Goal: Task Accomplishment & Management: Use online tool/utility

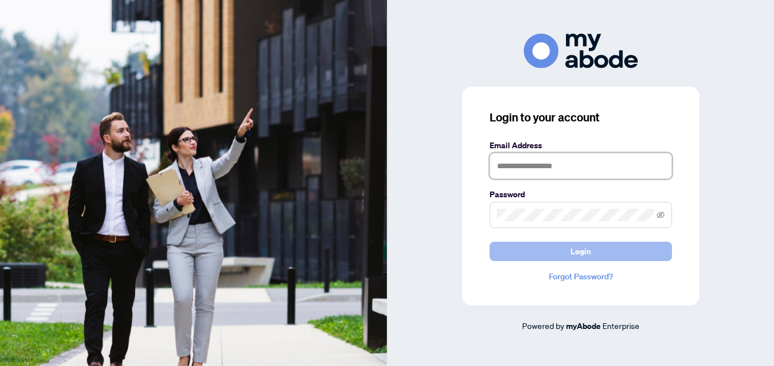
type input "**********"
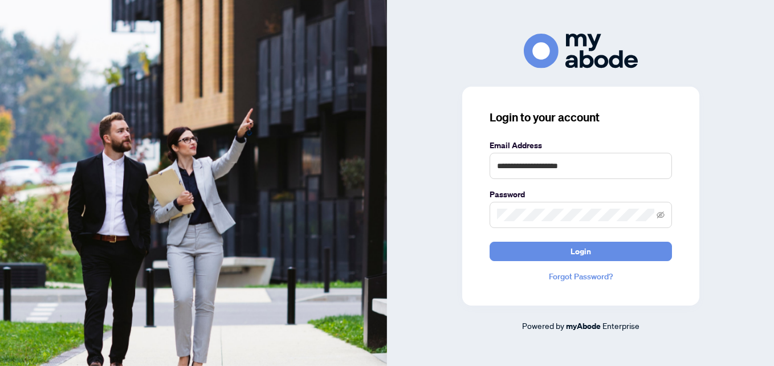
drag, startPoint x: 509, startPoint y: 256, endPoint x: 409, endPoint y: 185, distance: 122.7
click at [511, 255] on button "Login" at bounding box center [580, 251] width 182 height 19
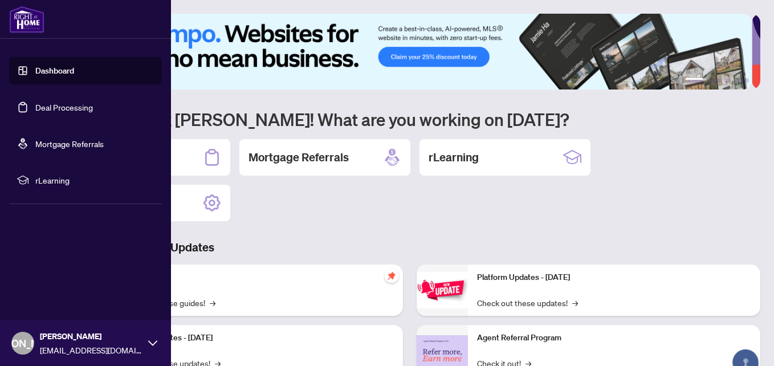
click at [47, 108] on link "Deal Processing" at bounding box center [64, 107] width 58 height 10
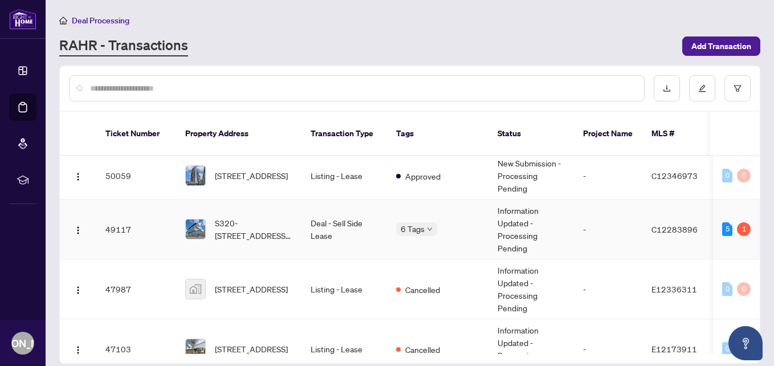
scroll to position [513, 0]
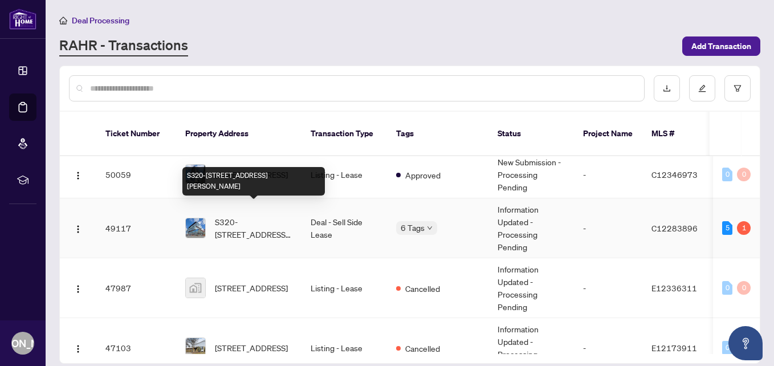
click at [259, 215] on span "S320-[STREET_ADDRESS][PERSON_NAME]" at bounding box center [253, 227] width 77 height 25
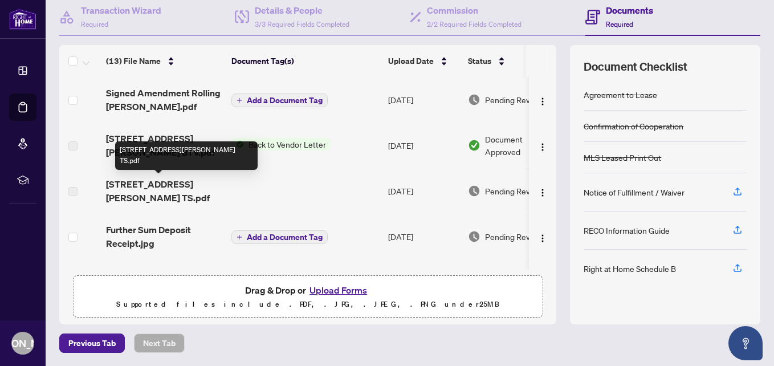
click at [159, 184] on span "[STREET_ADDRESS][PERSON_NAME] TS.pdf" at bounding box center [164, 190] width 116 height 27
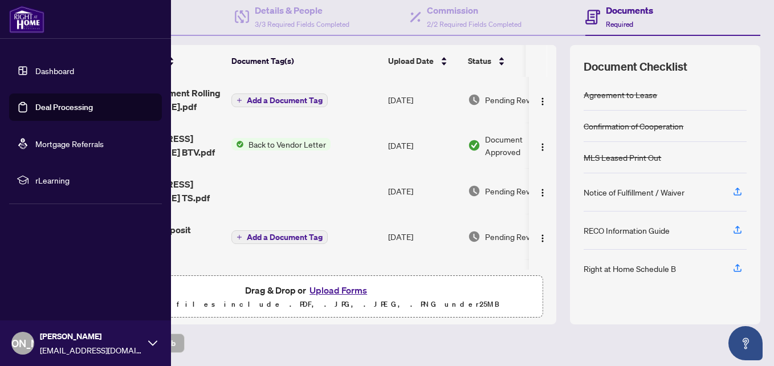
click at [46, 103] on link "Deal Processing" at bounding box center [64, 107] width 58 height 10
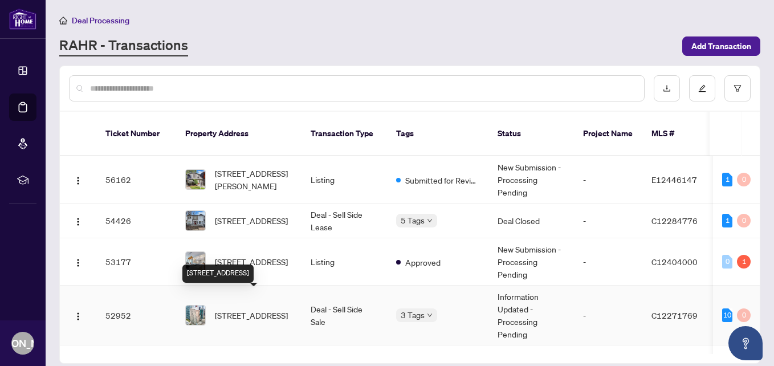
click at [259, 309] on span "[STREET_ADDRESS]" at bounding box center [251, 315] width 73 height 13
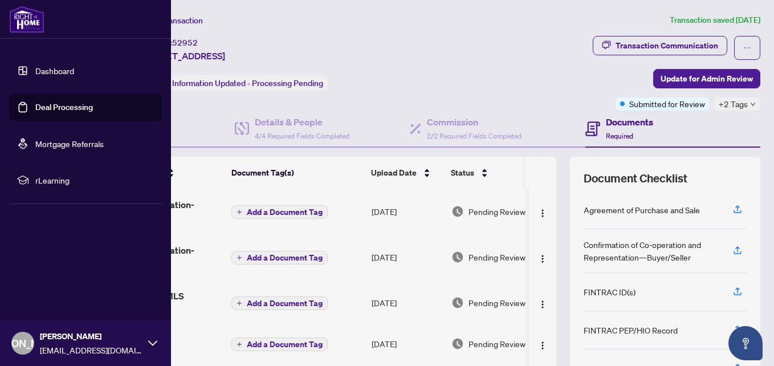
click at [44, 104] on link "Deal Processing" at bounding box center [64, 107] width 58 height 10
